Goal: Transaction & Acquisition: Purchase product/service

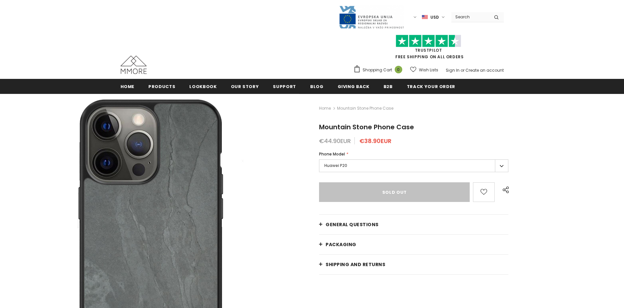
type input "Add to cart"
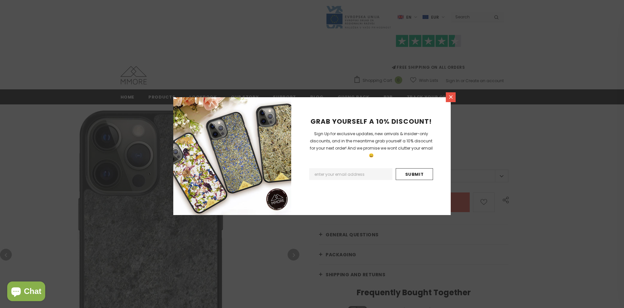
click at [451, 97] on icon at bounding box center [451, 97] width 4 height 4
